Goal: Transaction & Acquisition: Purchase product/service

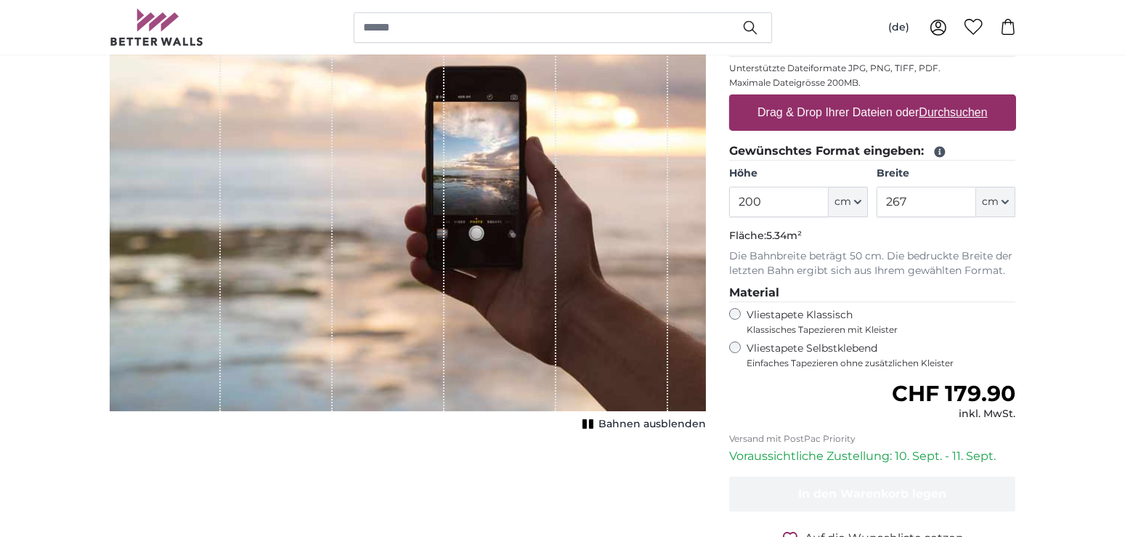
scroll to position [225, 0]
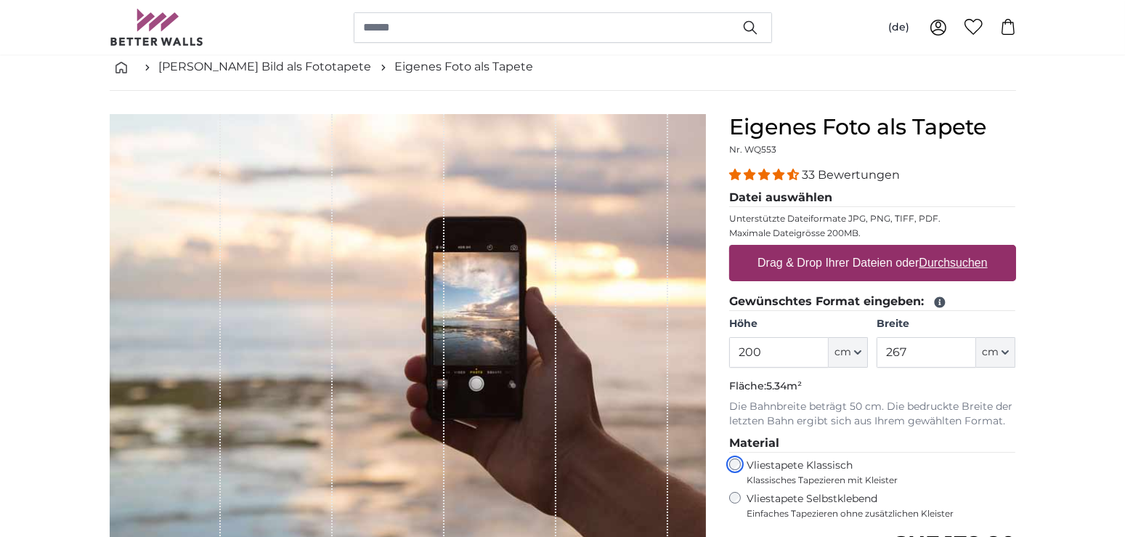
scroll to position [74, 0]
click at [948, 261] on u "Durchsuchen" at bounding box center [953, 263] width 68 height 12
click at [948, 250] on input "Drag & Drop Ihrer Dateien oder Durchsuchen" at bounding box center [872, 248] width 287 height 4
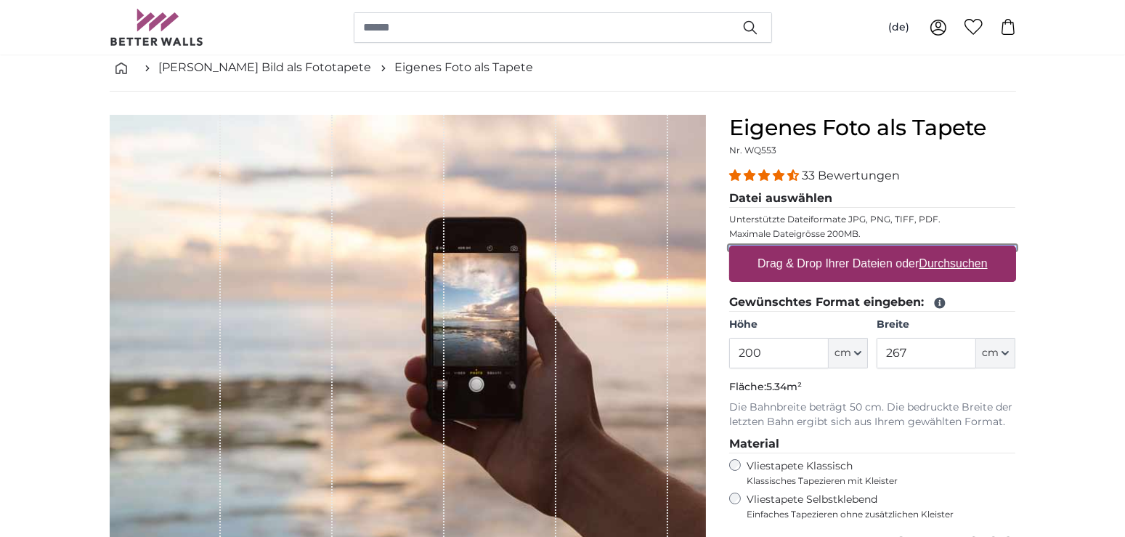
type input "**********"
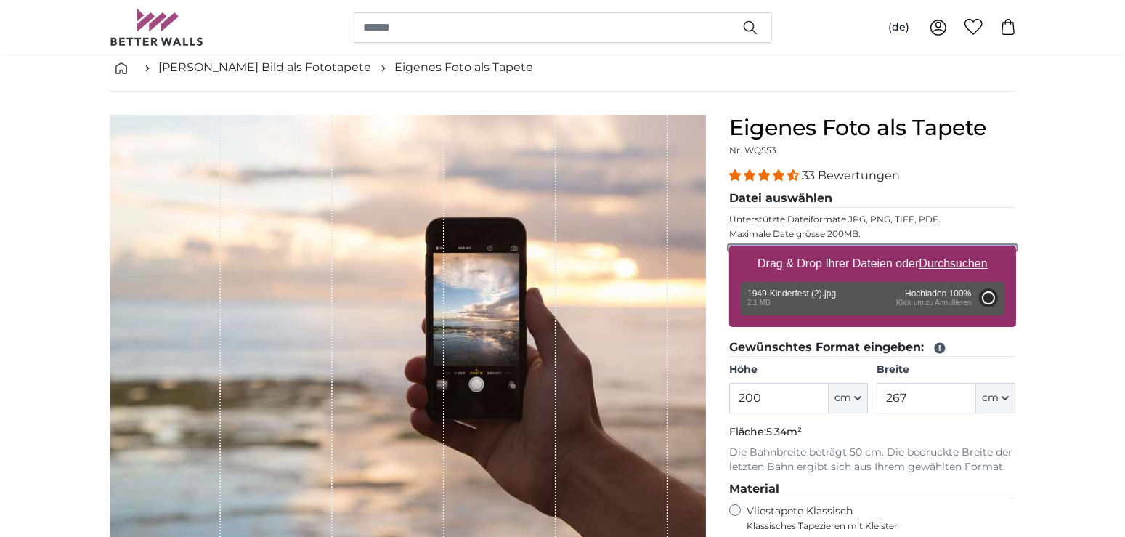
type input "171"
type input "266.8"
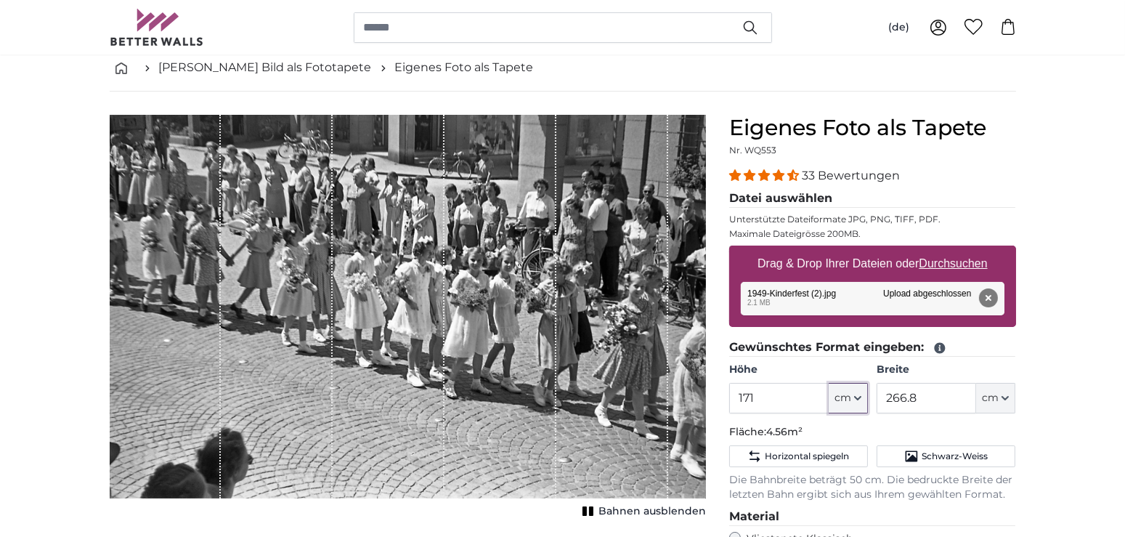
click at [859, 395] on icon "button" at bounding box center [857, 397] width 7 height 7
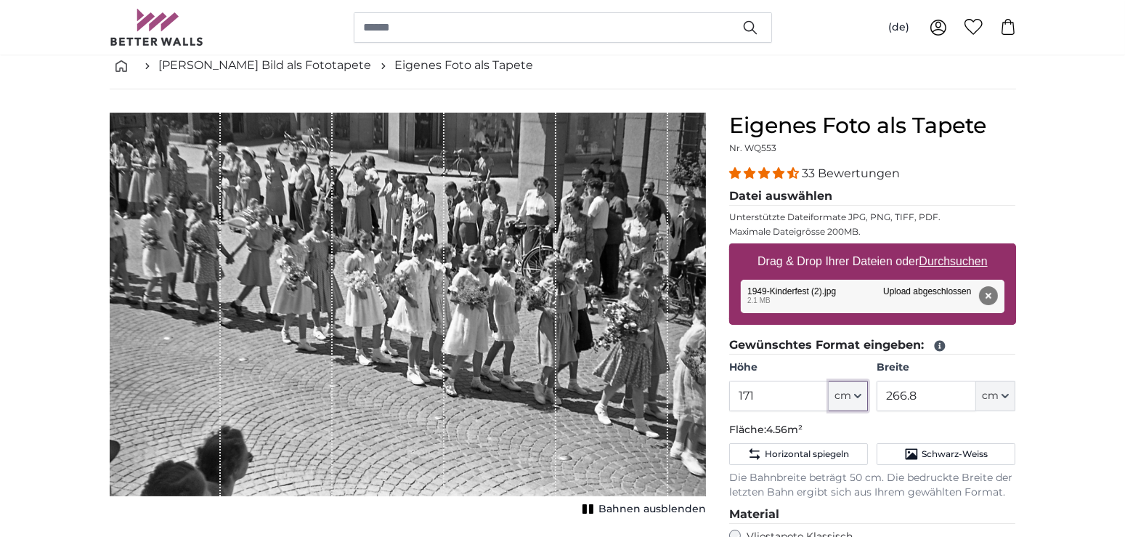
scroll to position [76, 0]
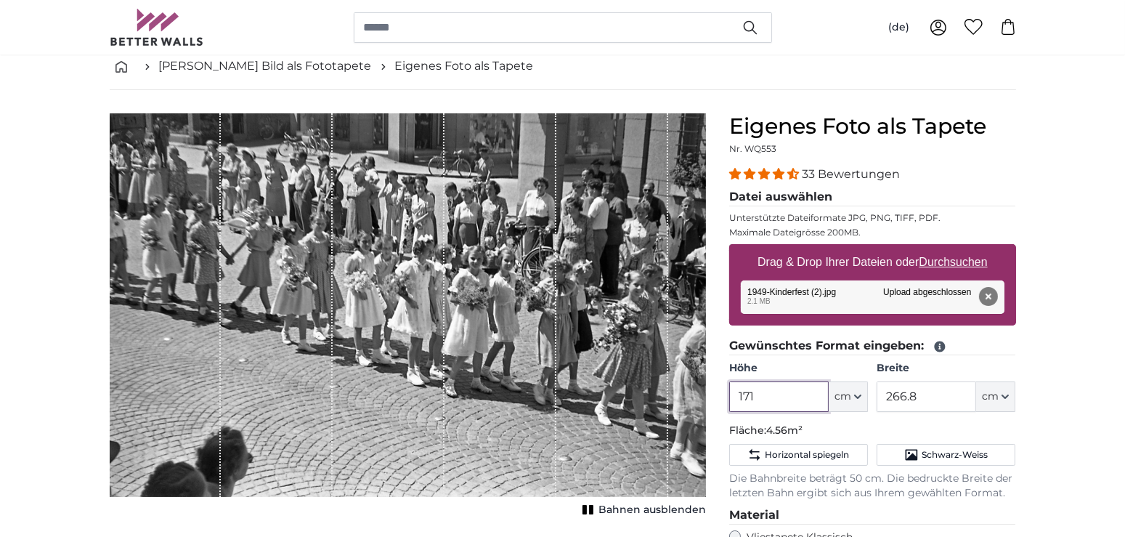
click at [760, 394] on input "171" at bounding box center [779, 396] width 100 height 31
drag, startPoint x: 760, startPoint y: 394, endPoint x: 703, endPoint y: 390, distance: 56.8
click at [729, 390] on input "171" at bounding box center [779, 396] width 100 height 31
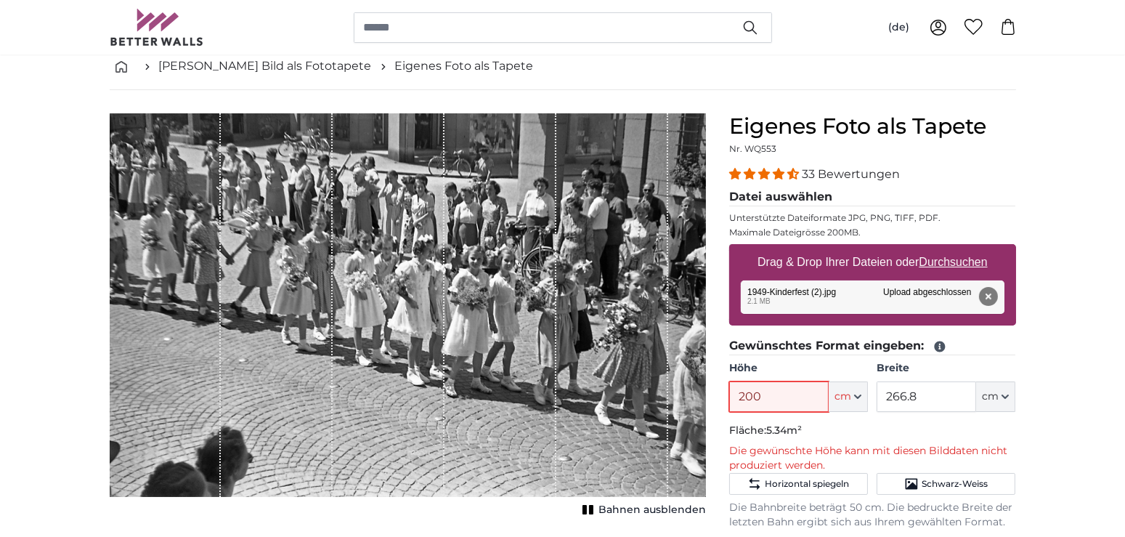
drag, startPoint x: 774, startPoint y: 397, endPoint x: 712, endPoint y: 392, distance: 62.7
click at [729, 392] on input "200" at bounding box center [779, 396] width 100 height 31
type input "180"
drag, startPoint x: 904, startPoint y: 394, endPoint x: 828, endPoint y: 389, distance: 75.7
click at [877, 389] on input "266.8" at bounding box center [927, 396] width 100 height 31
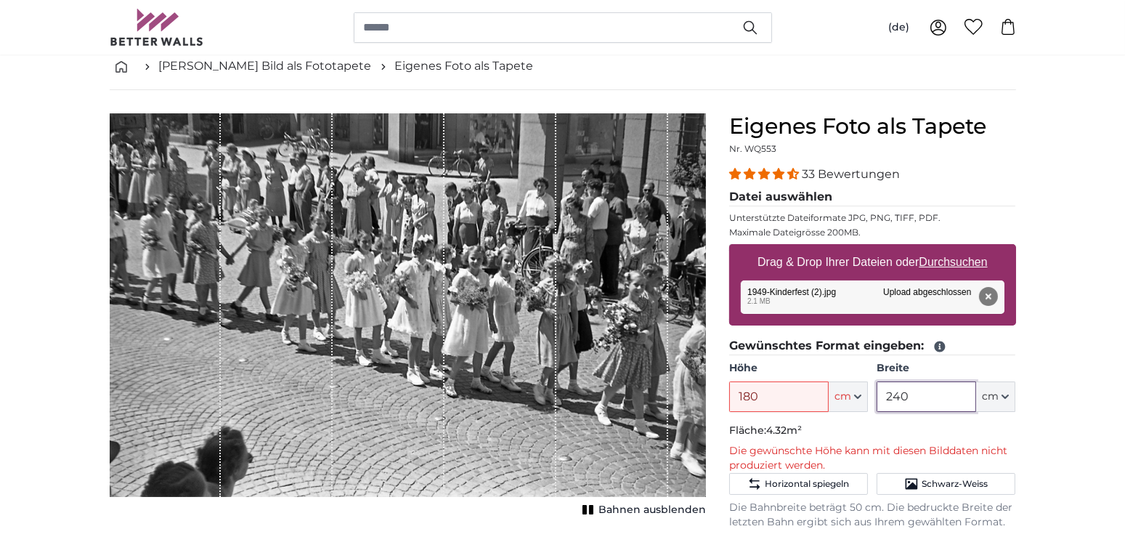
type input "240"
drag, startPoint x: 764, startPoint y: 396, endPoint x: 684, endPoint y: 392, distance: 80.7
click at [729, 392] on input "180" at bounding box center [779, 396] width 100 height 31
type input "170"
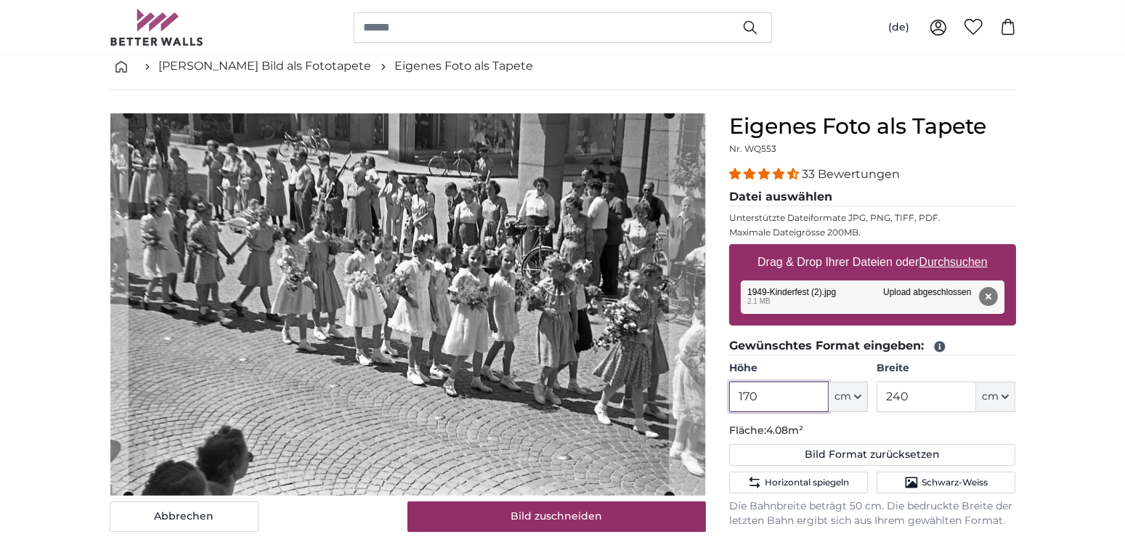
click at [438, 307] on cropper-handle at bounding box center [398, 304] width 540 height 383
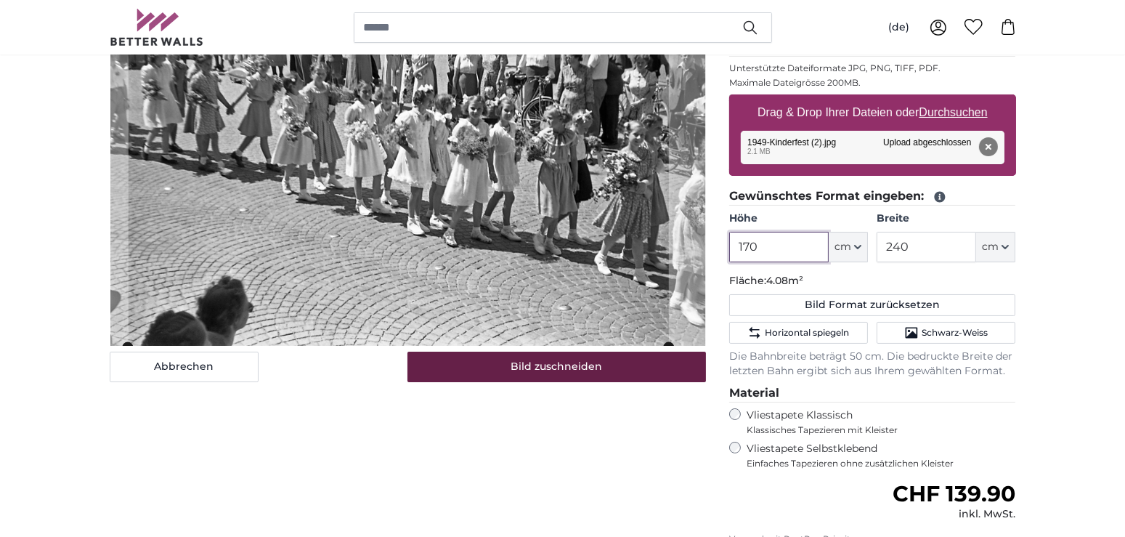
scroll to position [227, 0]
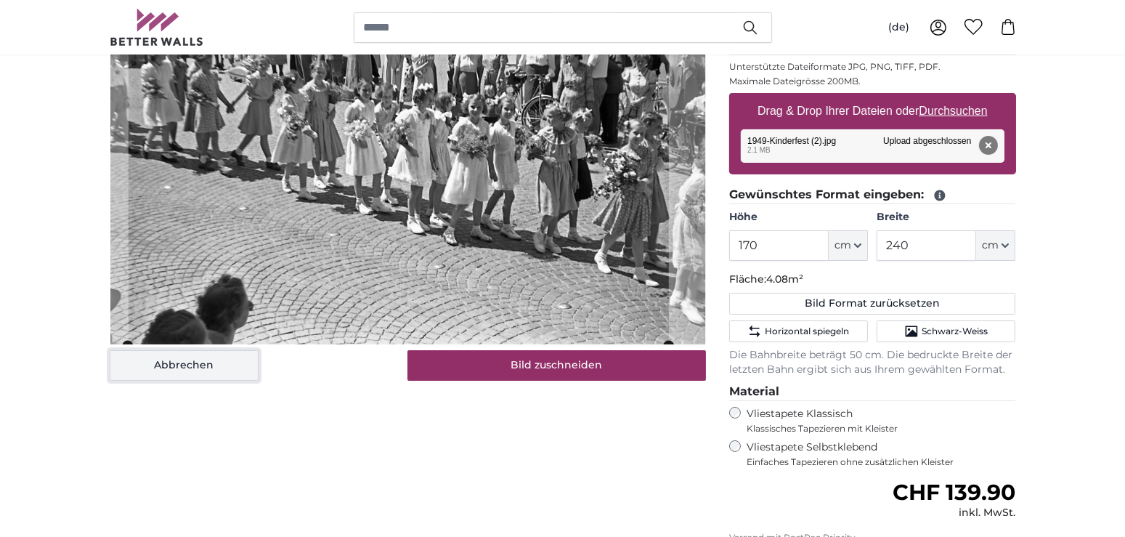
click at [201, 357] on button "Abbrechen" at bounding box center [184, 365] width 149 height 31
type input "171"
type input "266.8"
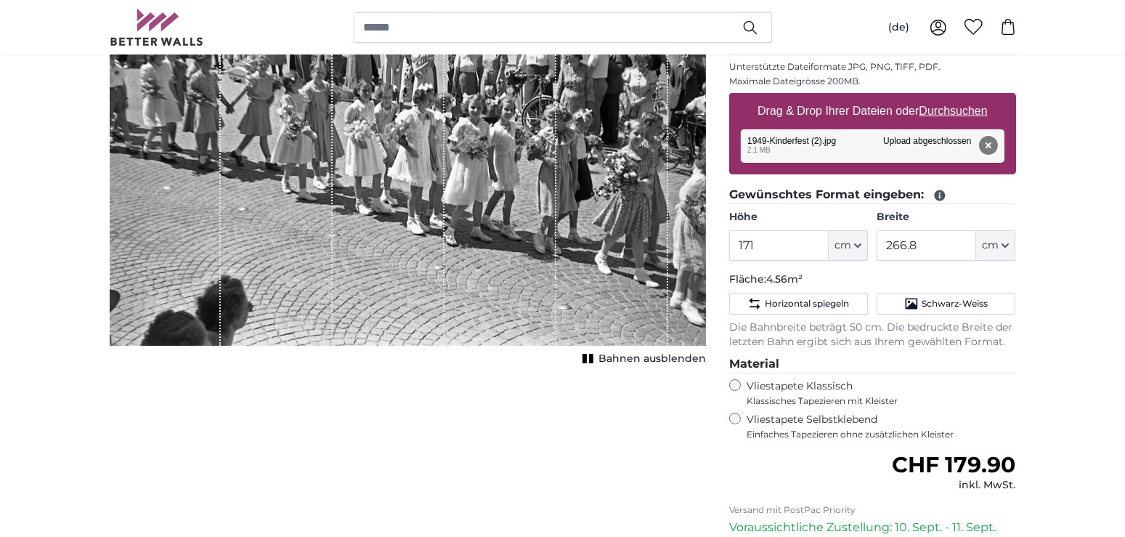
click at [989, 145] on button "Entfernen" at bounding box center [988, 145] width 19 height 19
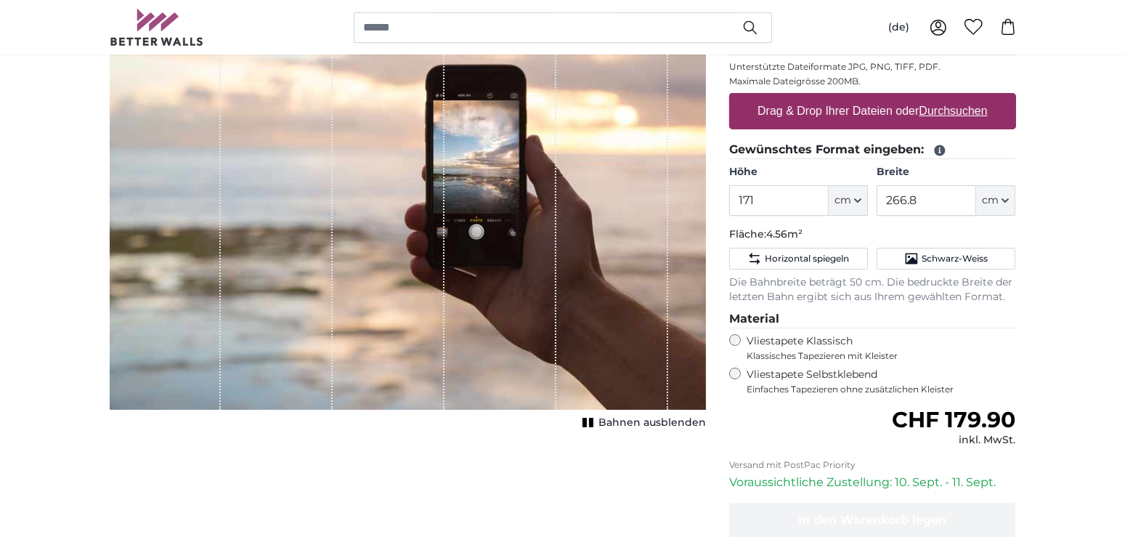
click at [950, 108] on u "Durchsuchen" at bounding box center [953, 111] width 68 height 12
click at [950, 97] on input "Drag & Drop Ihrer Dateien oder Durchsuchen" at bounding box center [872, 95] width 287 height 4
type input "**********"
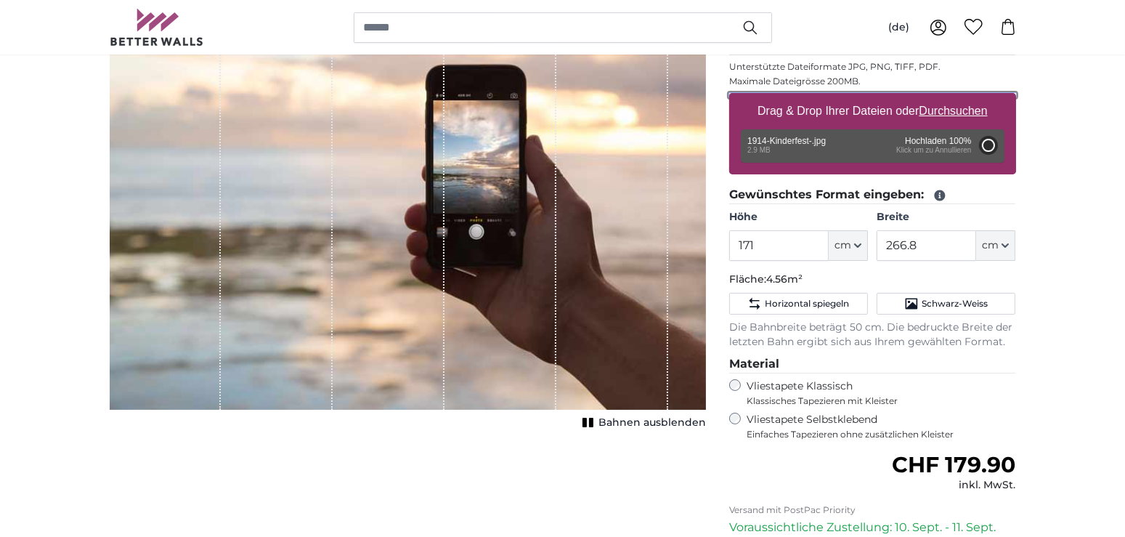
type input "135"
type input "183.6"
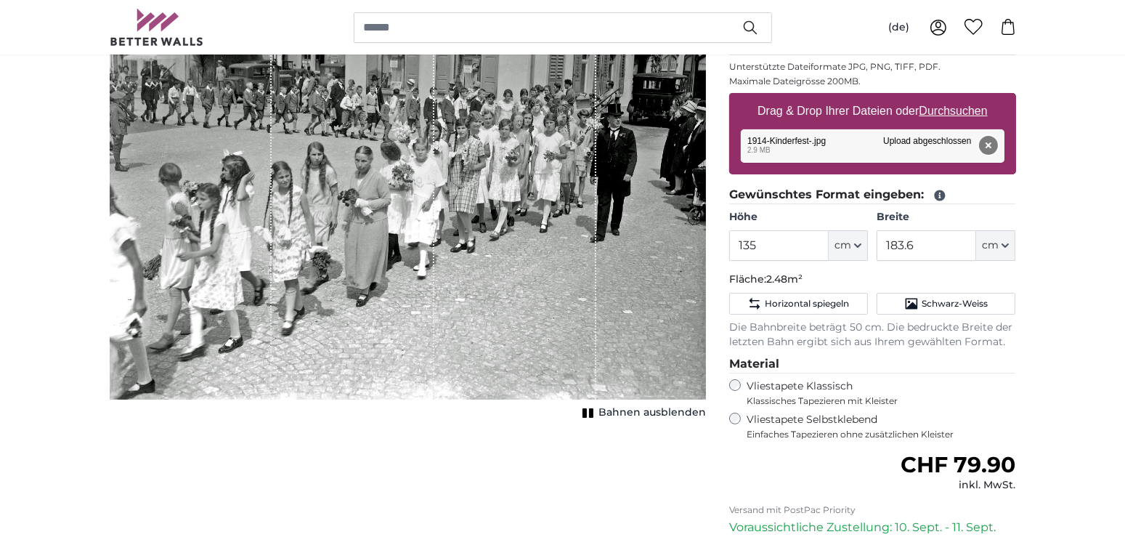
click at [992, 143] on button "Entfernen" at bounding box center [988, 145] width 19 height 19
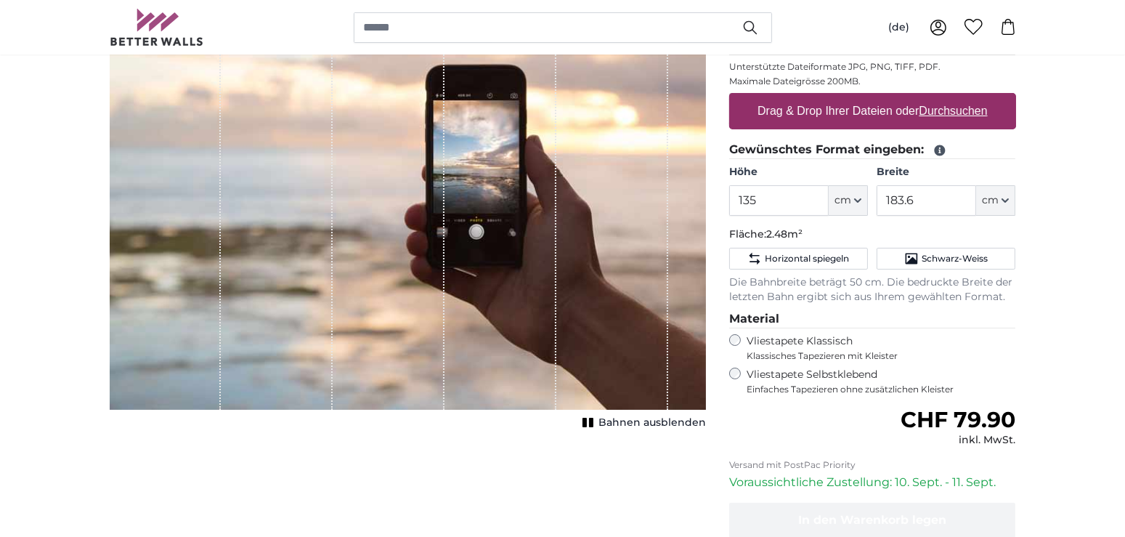
click at [968, 109] on u "Durchsuchen" at bounding box center [953, 111] width 68 height 12
click at [968, 97] on input "Drag & Drop Ihrer Dateien oder Durchsuchen" at bounding box center [872, 95] width 287 height 4
type input "**********"
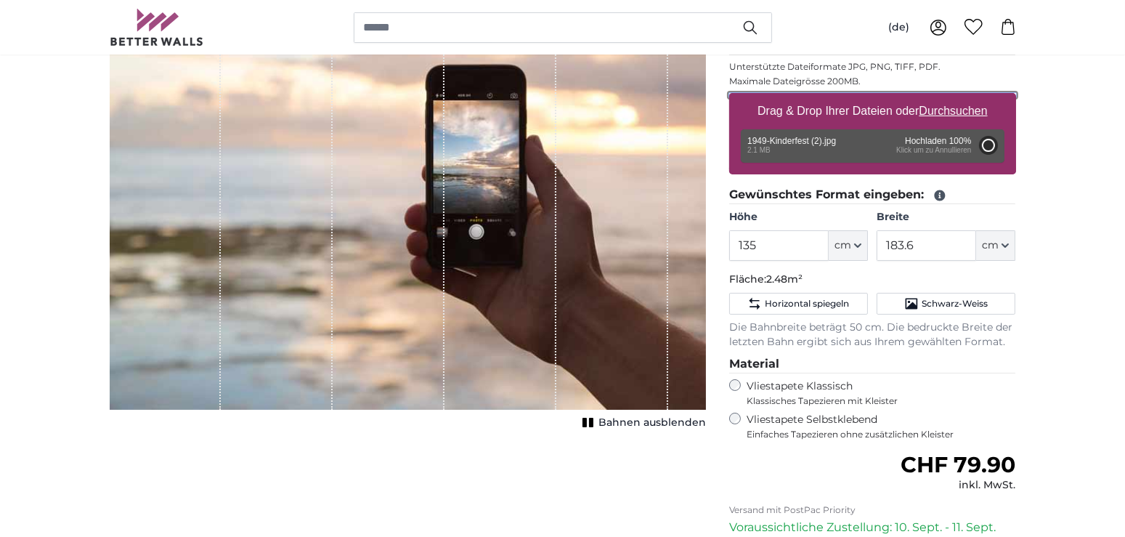
type input "171"
type input "266.8"
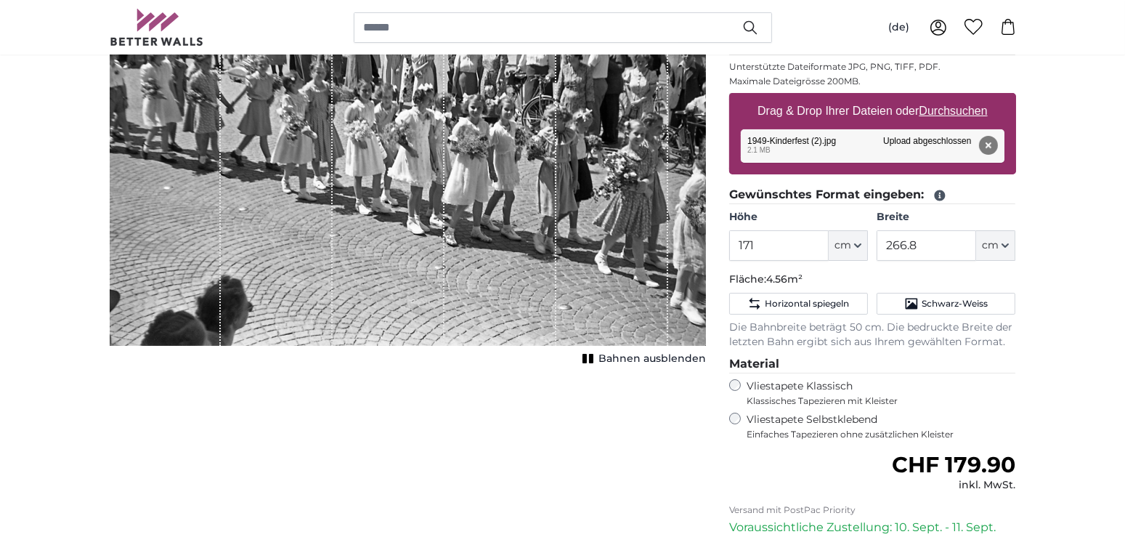
drag, startPoint x: 380, startPoint y: 139, endPoint x: 375, endPoint y: 168, distance: 29.5
click at [375, 168] on div "1 of 1" at bounding box center [389, 154] width 112 height 384
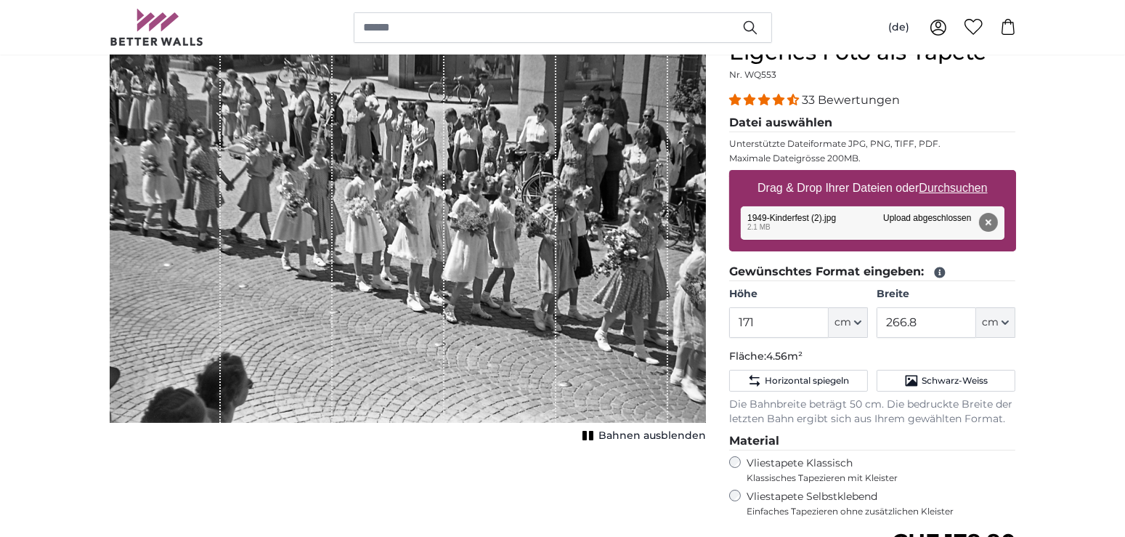
scroll to position [150, 0]
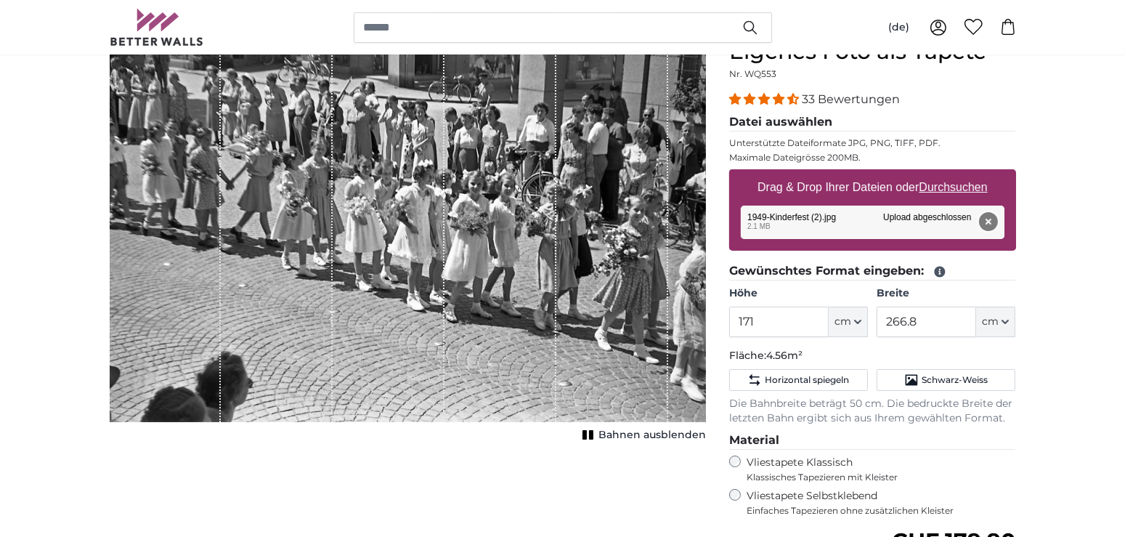
click at [988, 216] on button "Entfernen" at bounding box center [988, 221] width 19 height 19
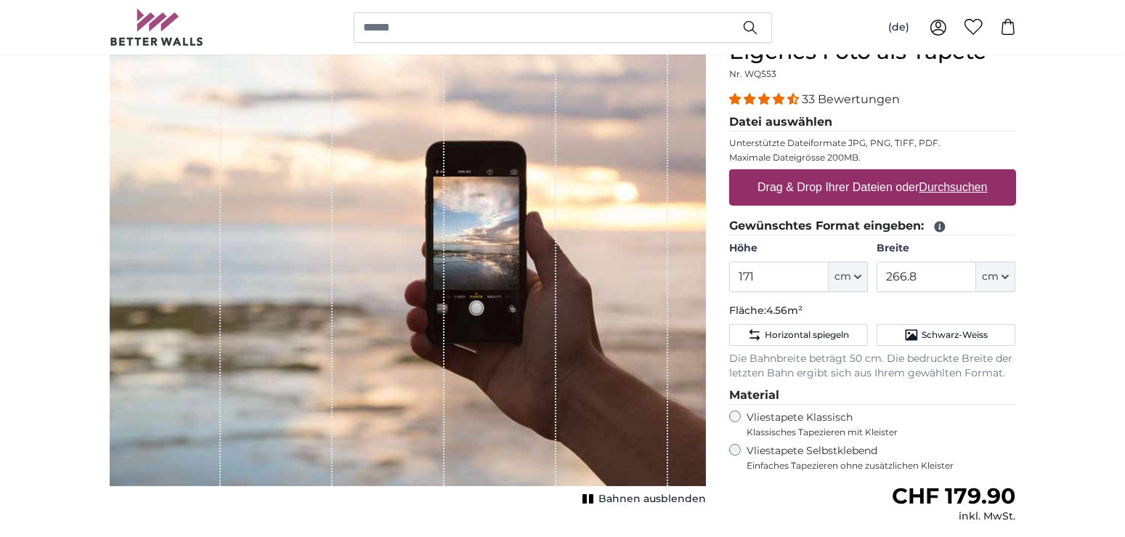
click at [957, 184] on u "Durchsuchen" at bounding box center [953, 187] width 68 height 12
click at [957, 174] on input "Drag & Drop Ihrer Dateien oder Durchsuchen" at bounding box center [872, 171] width 287 height 4
type input "**********"
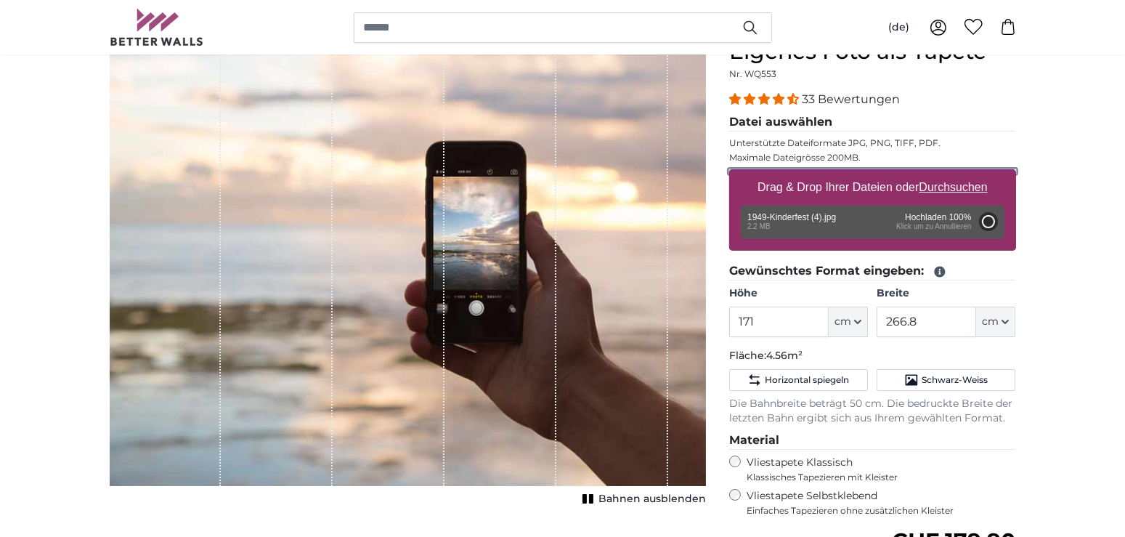
type input "171"
type input "266.8"
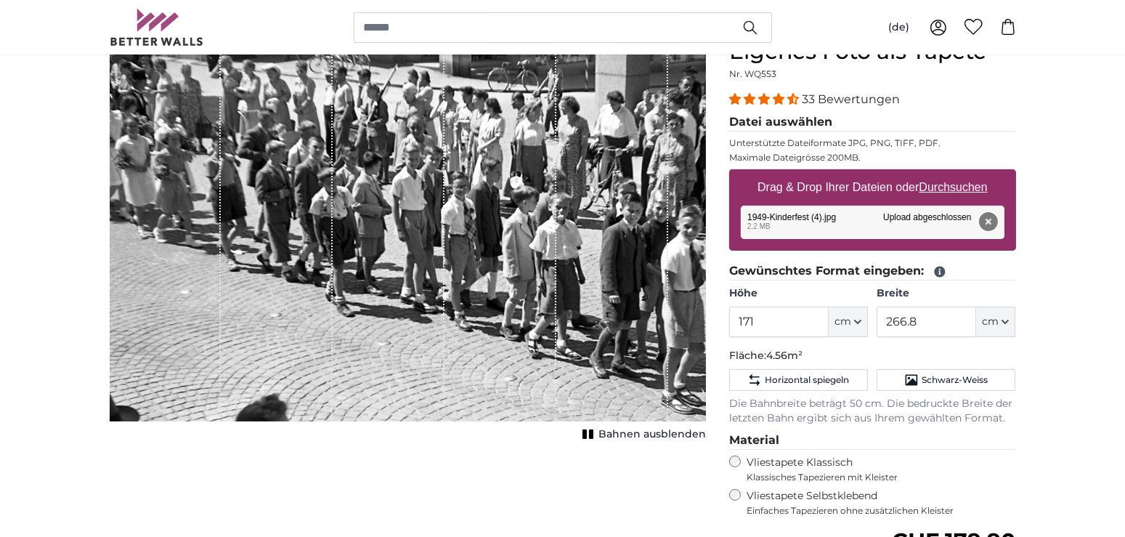
click at [985, 216] on button "Entfernen" at bounding box center [988, 221] width 19 height 19
